Goal: Check status: Check status

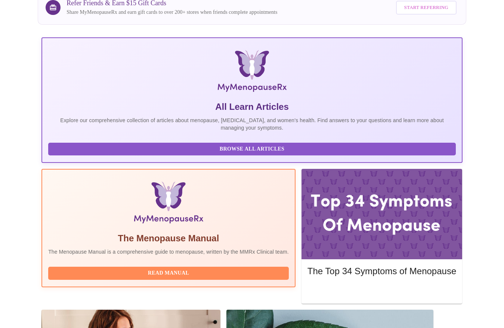
scroll to position [80, 0]
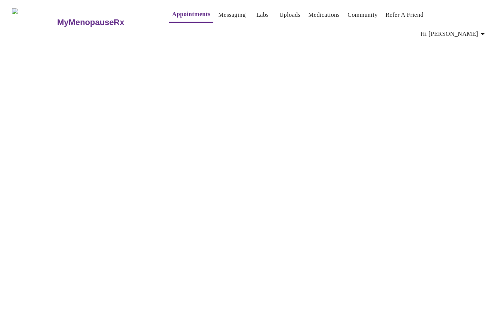
click at [172, 17] on link "Appointments" at bounding box center [191, 14] width 38 height 10
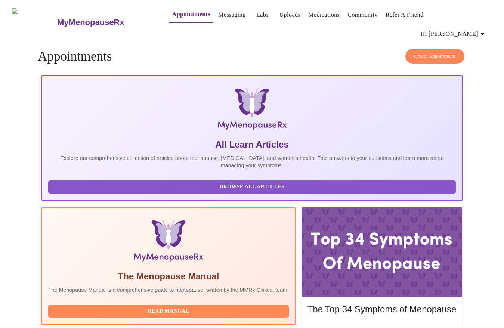
click at [475, 29] on span "Hi [PERSON_NAME]" at bounding box center [453, 34] width 66 height 10
click at [471, 40] on li "Invoices" at bounding box center [471, 42] width 34 height 13
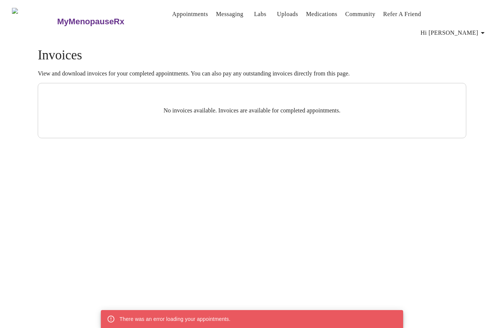
click at [468, 28] on span "Hi [PERSON_NAME]" at bounding box center [453, 33] width 66 height 10
click at [265, 32] on div at bounding box center [252, 164] width 504 height 328
click at [313, 14] on link "Medications" at bounding box center [321, 14] width 31 height 10
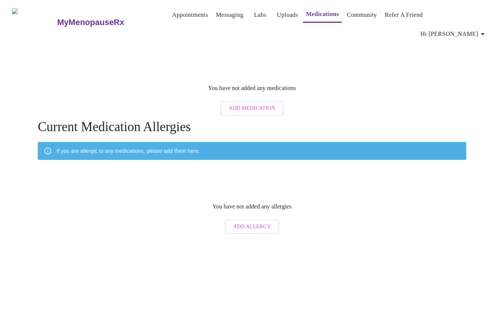
click at [468, 29] on span "Hi [PERSON_NAME]" at bounding box center [453, 34] width 66 height 10
click at [468, 29] on li "Billing" at bounding box center [471, 28] width 34 height 13
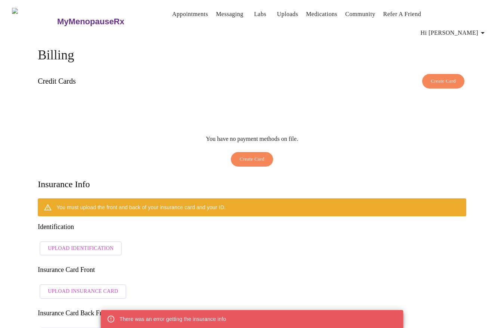
click at [469, 28] on span "Hi [PERSON_NAME]" at bounding box center [453, 33] width 66 height 10
click at [471, 56] on li "Log out" at bounding box center [471, 56] width 34 height 13
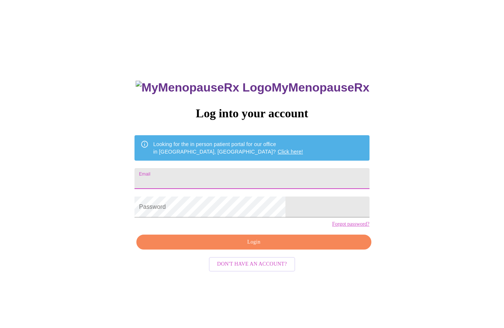
click at [233, 177] on input "Email" at bounding box center [251, 178] width 234 height 21
type input "[EMAIL_ADDRESS][DOMAIN_NAME]"
click at [255, 247] on span "Login" at bounding box center [253, 241] width 217 height 9
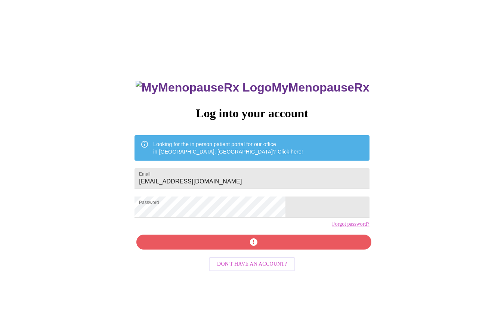
click at [264, 255] on div "MyMenopauseRx Log into your account Looking for the in person patient portal fo…" at bounding box center [251, 233] width 249 height 328
click at [255, 255] on div "MyMenopauseRx Log into your account Looking for the in person patient portal fo…" at bounding box center [251, 233] width 249 height 328
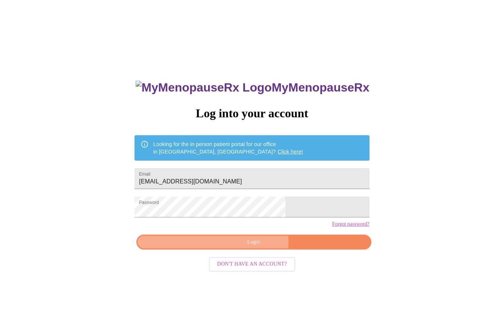
click at [255, 247] on span "Login" at bounding box center [253, 241] width 217 height 9
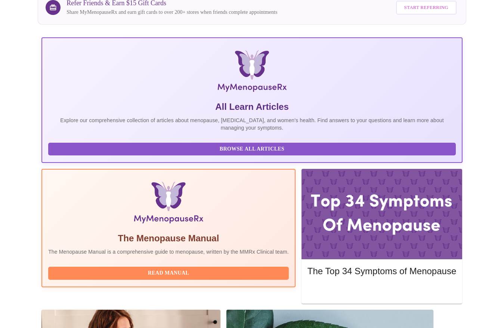
scroll to position [80, 0]
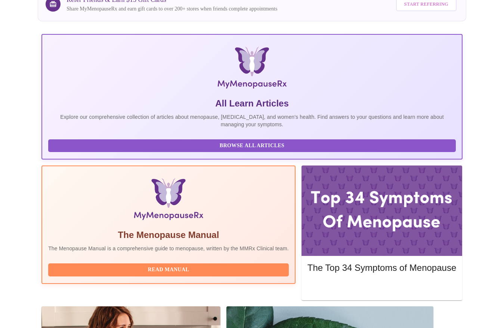
scroll to position [80, 0]
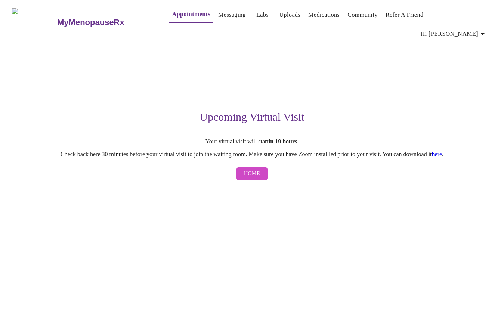
click at [251, 169] on span "Home" at bounding box center [252, 173] width 16 height 9
